Goal: Navigation & Orientation: Find specific page/section

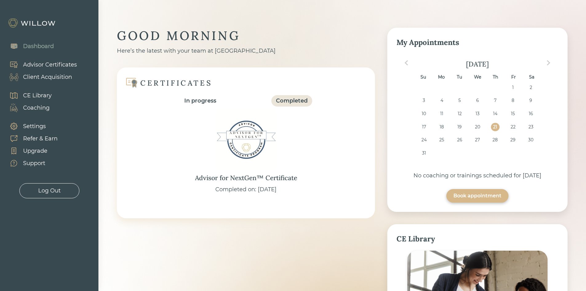
click at [60, 76] on div "Client Acquisition" at bounding box center [47, 77] width 49 height 8
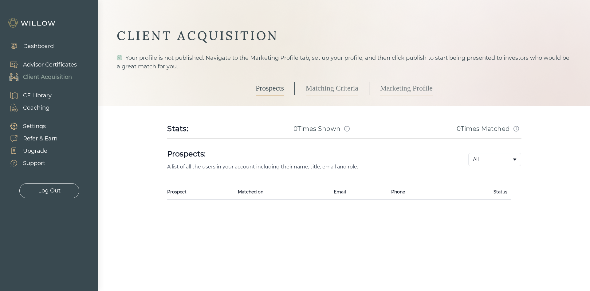
click at [334, 84] on link "Matching Criteria" at bounding box center [332, 88] width 53 height 15
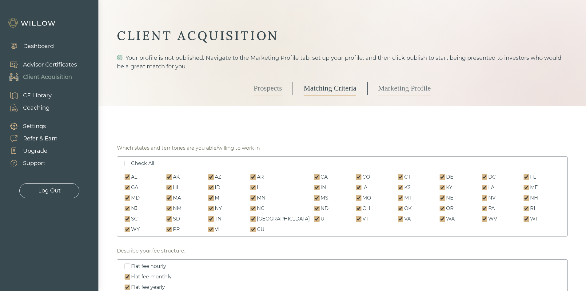
click at [404, 91] on link "Marketing Profile" at bounding box center [404, 88] width 53 height 15
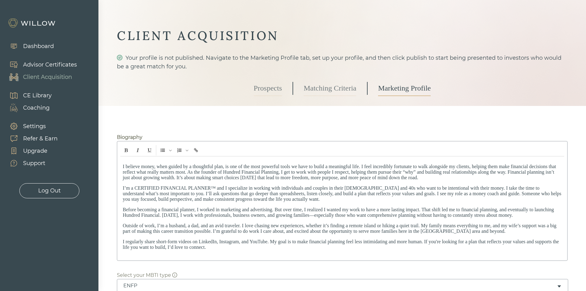
click at [263, 89] on link "Prospects" at bounding box center [268, 88] width 28 height 15
